Goal: Use online tool/utility: Utilize a website feature to perform a specific function

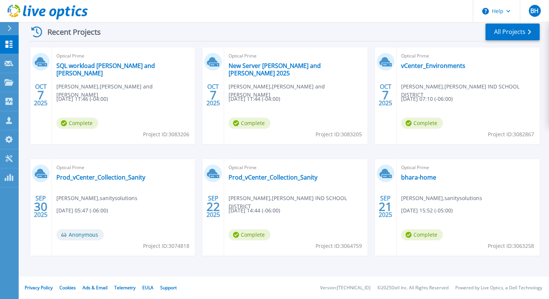
scroll to position [115, 0]
click at [254, 179] on link "Prod_vCenter_Collection_Sanity" at bounding box center [272, 177] width 89 height 7
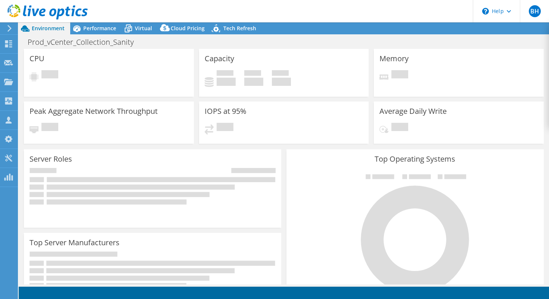
select select "USD"
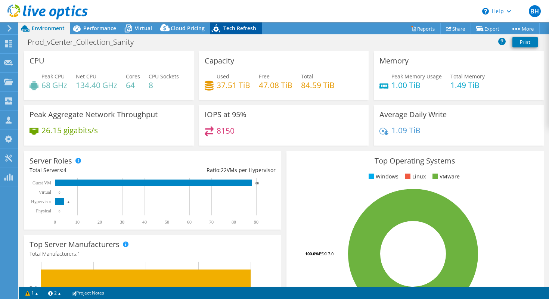
click at [239, 29] on span "Tech Refresh" at bounding box center [239, 28] width 33 height 7
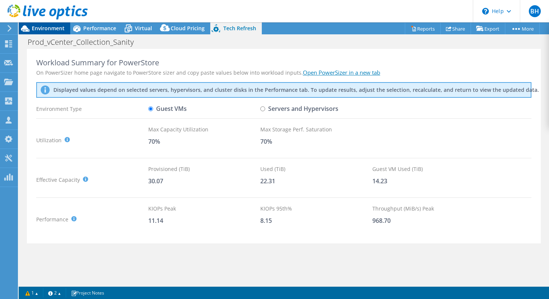
click at [60, 26] on span "Environment" at bounding box center [48, 28] width 33 height 7
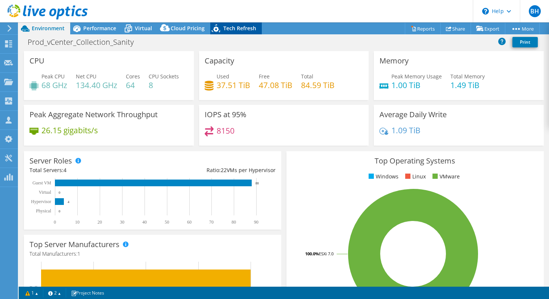
click at [236, 26] on span "Tech Refresh" at bounding box center [239, 28] width 33 height 7
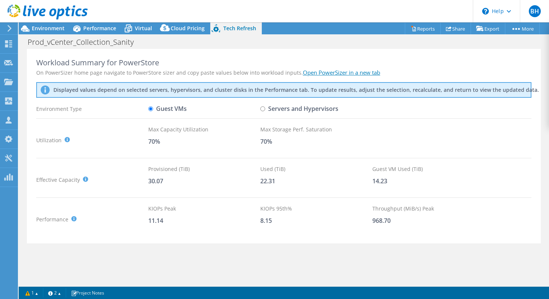
click at [263, 109] on input "Servers and Hypervisors" at bounding box center [262, 108] width 5 height 5
radio input "true"
click at [150, 111] on input "Guest VMs" at bounding box center [150, 108] width 5 height 5
radio input "true"
click at [265, 108] on label "Servers and Hypervisors" at bounding box center [299, 108] width 78 height 13
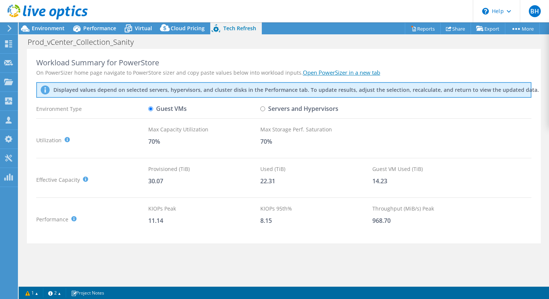
click at [265, 108] on input "Servers and Hypervisors" at bounding box center [262, 108] width 5 height 5
radio input "true"
click at [150, 108] on input "Guest VMs" at bounding box center [150, 108] width 5 height 5
radio input "true"
click at [262, 110] on input "Servers and Hypervisors" at bounding box center [262, 108] width 5 height 5
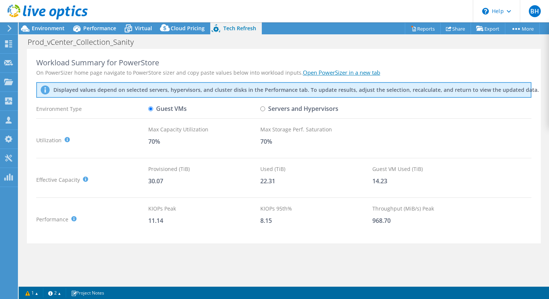
radio input "true"
click at [153, 108] on label "Guest VMs" at bounding box center [167, 108] width 38 height 13
click at [153, 108] on input "Guest VMs" at bounding box center [150, 108] width 5 height 5
radio input "true"
click at [262, 108] on input "Servers and Hypervisors" at bounding box center [262, 108] width 5 height 5
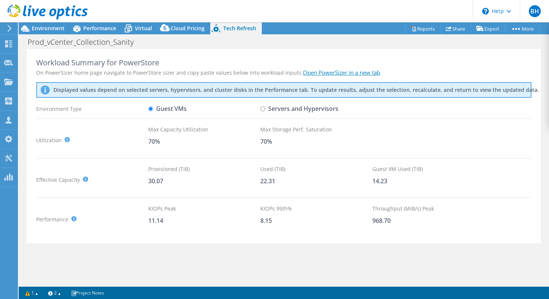
radio input "true"
click at [150, 108] on input "Guest VMs" at bounding box center [150, 108] width 5 height 5
radio input "true"
click at [58, 30] on span "Environment" at bounding box center [48, 28] width 33 height 7
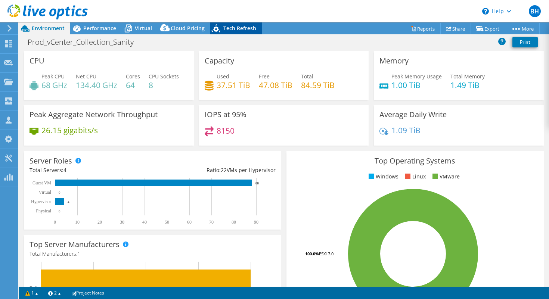
click at [235, 27] on span "Tech Refresh" at bounding box center [239, 28] width 33 height 7
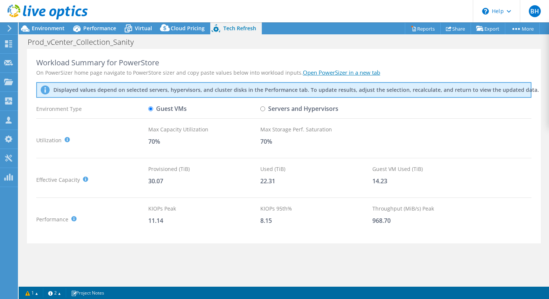
click at [264, 108] on input "Servers and Hypervisors" at bounding box center [262, 108] width 5 height 5
radio input "true"
click at [150, 109] on input "Guest VMs" at bounding box center [150, 108] width 5 height 5
radio input "true"
radio input "false"
